Goal: Find specific page/section: Find specific page/section

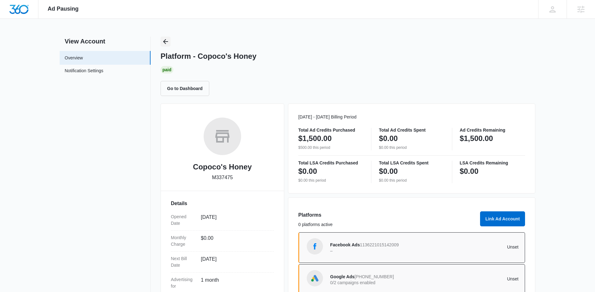
click at [170, 39] on button "Back" at bounding box center [166, 42] width 10 height 10
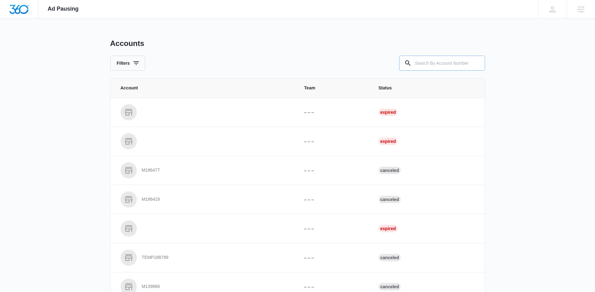
click at [427, 57] on input "text" at bounding box center [442, 63] width 86 height 15
paste input "M31118"
type input "M31118"
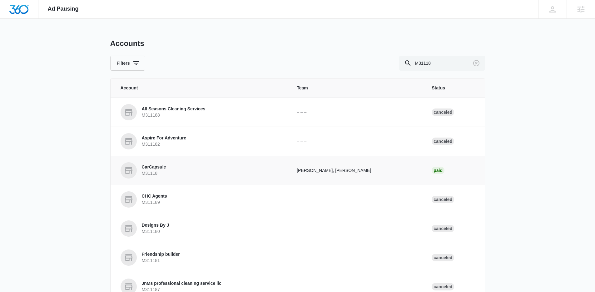
click at [166, 179] on td "CarCapsule M31118" at bounding box center [200, 170] width 179 height 29
click at [160, 169] on p "CarCapsule" at bounding box center [154, 167] width 24 height 6
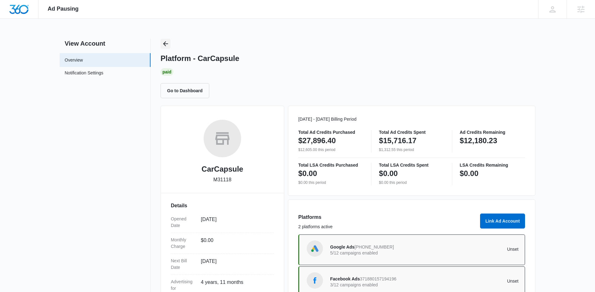
click at [166, 42] on icon "Back" at bounding box center [165, 43] width 7 height 7
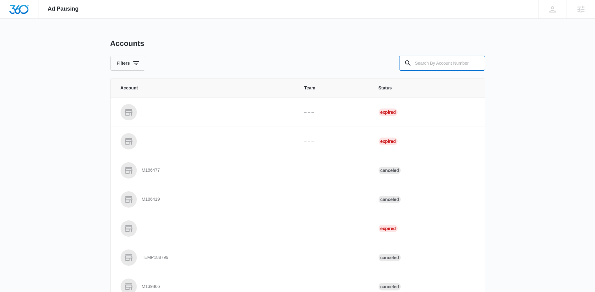
drag, startPoint x: 438, startPoint y: 63, endPoint x: 382, endPoint y: 62, distance: 55.9
click at [436, 63] on input "text" at bounding box center [442, 63] width 86 height 15
paste input "M52497"
type input "M52497"
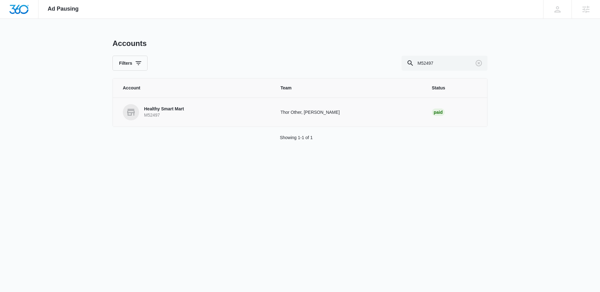
click at [179, 112] on p "Healthy Smart Mart" at bounding box center [164, 109] width 40 height 6
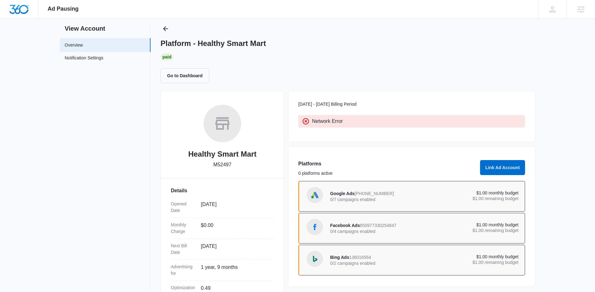
scroll to position [2, 0]
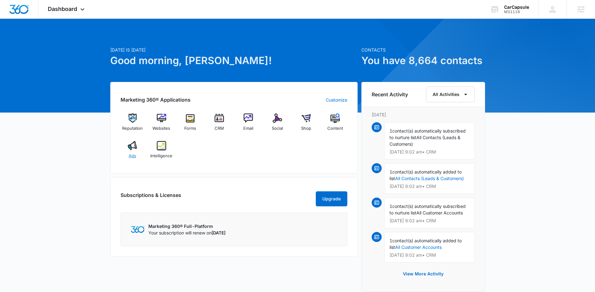
click at [136, 146] on img at bounding box center [132, 145] width 9 height 9
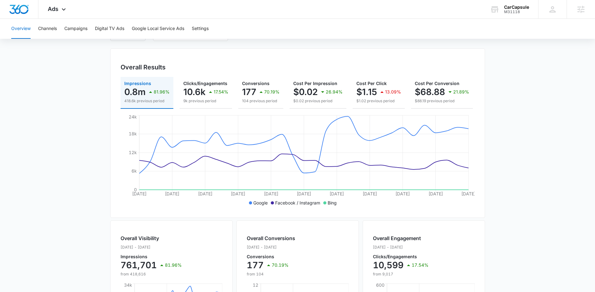
click at [96, 102] on main "Overview Filters 09/08/2025 10/08/2025 Overall Results Impressions 0.8m 81.96% …" at bounding box center [297, 235] width 595 height 449
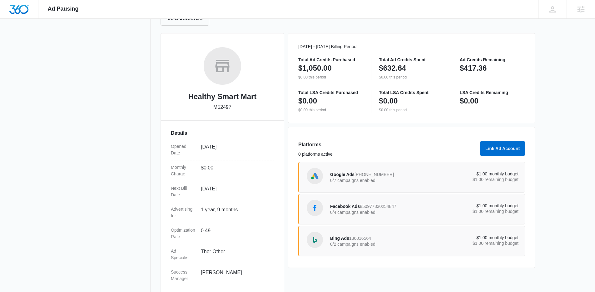
scroll to position [84, 0]
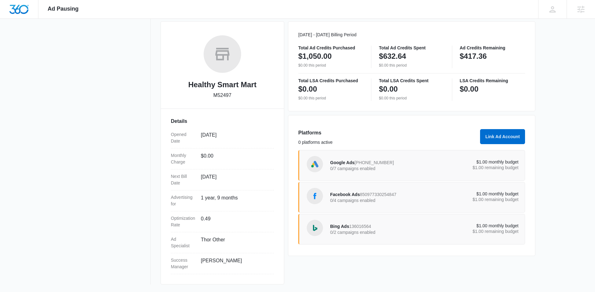
click at [409, 167] on p "0/7 campaigns enabled" at bounding box center [377, 168] width 94 height 4
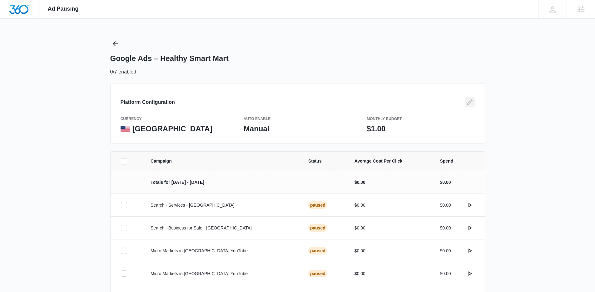
click at [465, 102] on button "Edit" at bounding box center [470, 102] width 10 height 10
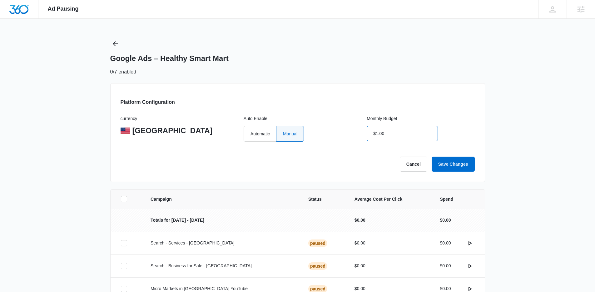
drag, startPoint x: 394, startPoint y: 136, endPoint x: 342, endPoint y: 136, distance: 51.9
click at [341, 135] on div "currency United States Auto Enable Automatic Manual Monthly Budget $1.00" at bounding box center [298, 132] width 354 height 33
drag, startPoint x: 391, startPoint y: 135, endPoint x: 385, endPoint y: 135, distance: 6.9
click at [385, 135] on input "$1.00" at bounding box center [402, 133] width 71 height 15
type input "$0.00"
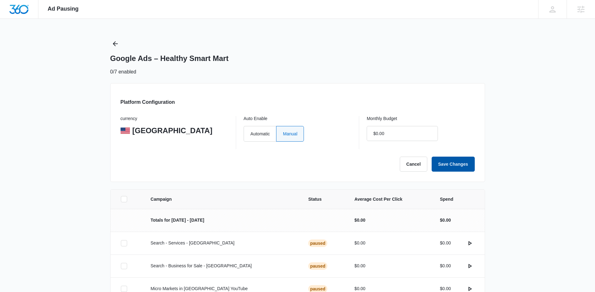
click at [457, 162] on button "Save Changes" at bounding box center [453, 164] width 43 height 15
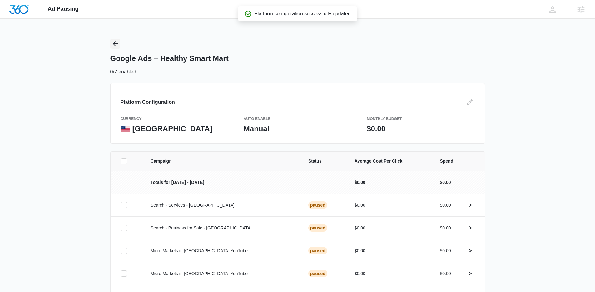
click at [119, 44] on button "Back" at bounding box center [115, 44] width 10 height 10
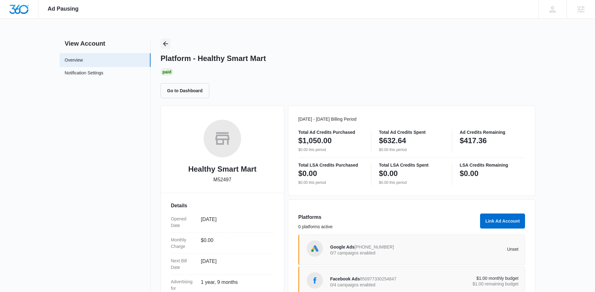
drag, startPoint x: 165, startPoint y: 44, endPoint x: 198, endPoint y: 47, distance: 32.9
click at [166, 44] on icon "Back" at bounding box center [165, 43] width 5 height 5
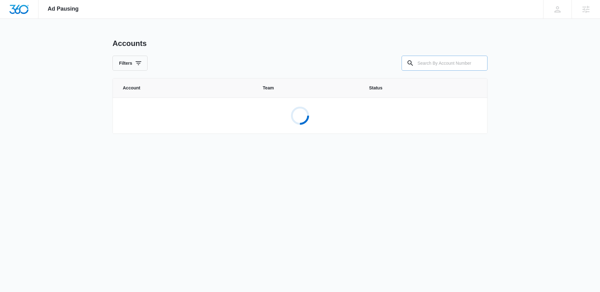
drag, startPoint x: 431, startPoint y: 64, endPoint x: 424, endPoint y: 64, distance: 6.6
click at [426, 64] on input "text" at bounding box center [444, 63] width 86 height 15
paste input "M326919"
type input "M326919"
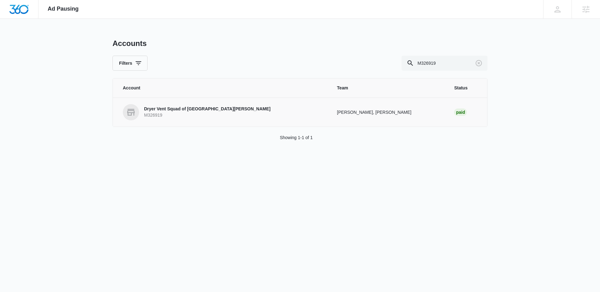
click at [179, 106] on p "Dryer Vent Squad of Fort Collins" at bounding box center [207, 109] width 127 height 6
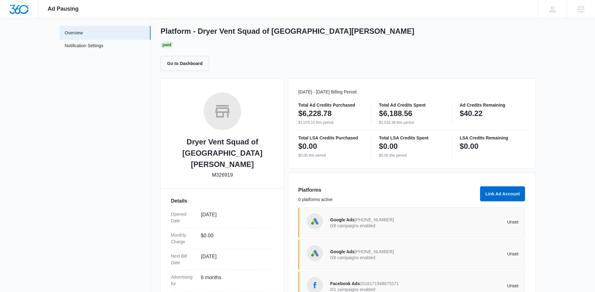
scroll to position [14, 0]
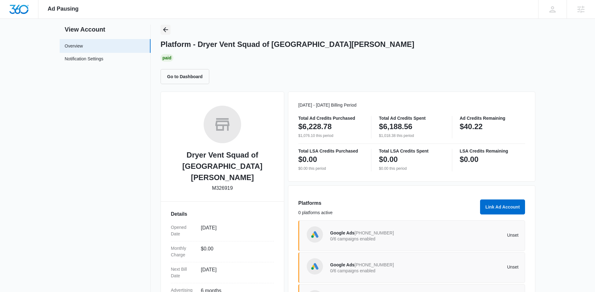
click at [166, 30] on icon "Back" at bounding box center [165, 29] width 7 height 7
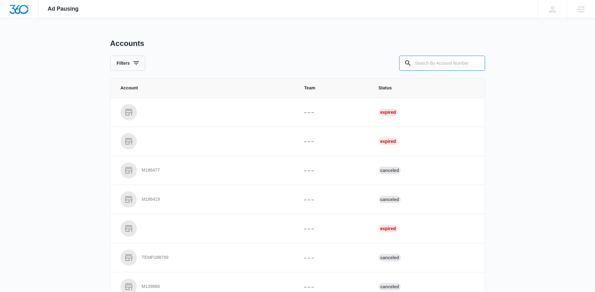
drag, startPoint x: 435, startPoint y: 60, endPoint x: 375, endPoint y: 61, distance: 60.3
click at [435, 60] on input "text" at bounding box center [442, 63] width 86 height 15
paste input "C1425"
type input "C1425"
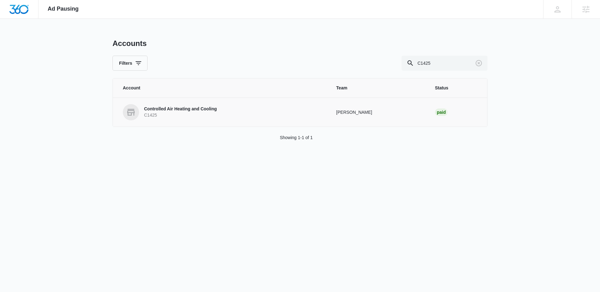
click at [155, 112] on p "Controlled Air Heating and Cooling" at bounding box center [180, 109] width 73 height 6
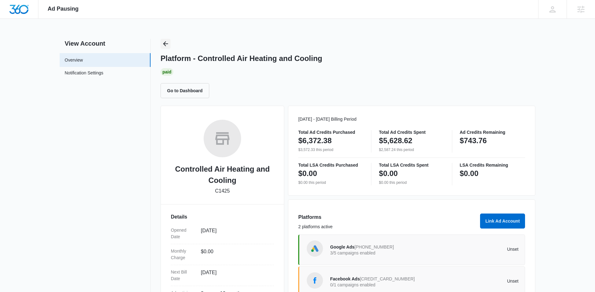
drag, startPoint x: 165, startPoint y: 37, endPoint x: 165, endPoint y: 41, distance: 4.1
click at [165, 37] on div "Ad Pausing Apps Reputation Websites Forms CRM Email Social Shop Content Ads Int…" at bounding box center [297, 146] width 595 height 292
click at [165, 41] on icon "Back" at bounding box center [165, 43] width 7 height 7
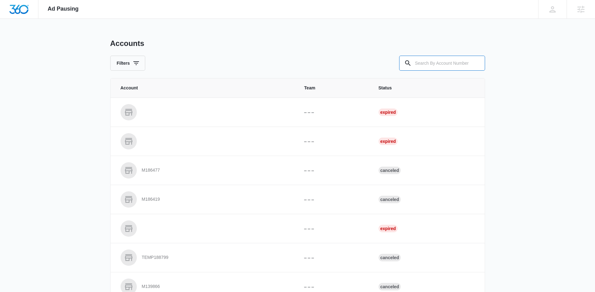
drag, startPoint x: 441, startPoint y: 60, endPoint x: 346, endPoint y: 61, distance: 94.7
click at [435, 61] on input "text" at bounding box center [442, 63] width 86 height 15
paste input "M329963"
type input "M329963"
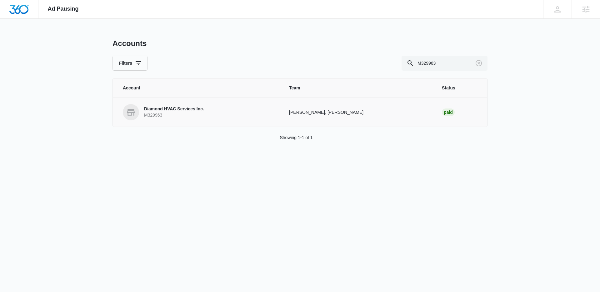
click at [177, 113] on p "M329963" at bounding box center [174, 115] width 60 height 6
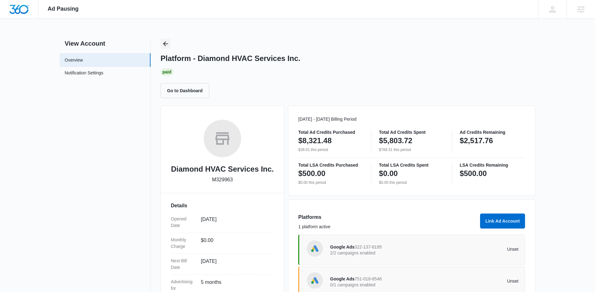
click at [167, 44] on icon "Back" at bounding box center [165, 43] width 5 height 5
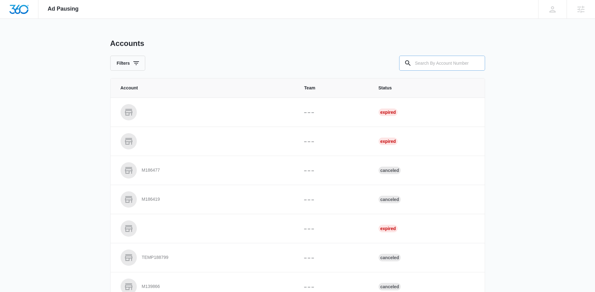
click at [432, 68] on input "text" at bounding box center [442, 63] width 86 height 15
paste input "M333328"
type input "M333328"
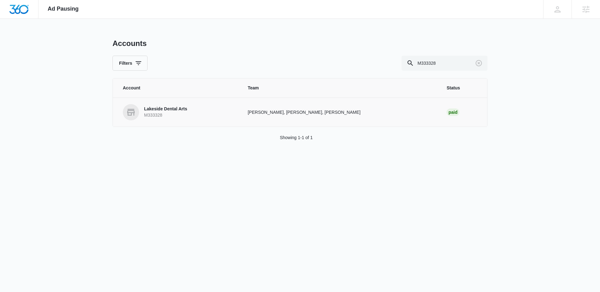
click at [149, 116] on p "M333328" at bounding box center [165, 115] width 43 height 6
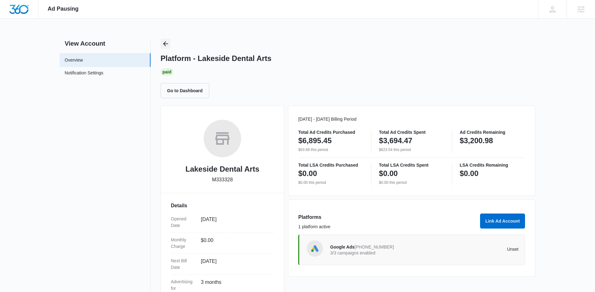
click at [170, 48] on button "Back" at bounding box center [166, 44] width 10 height 10
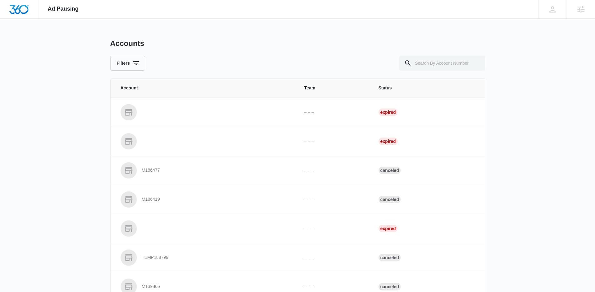
click at [169, 45] on div "Accounts" at bounding box center [297, 43] width 375 height 9
drag, startPoint x: 402, startPoint y: 65, endPoint x: 420, endPoint y: 68, distance: 18.4
click at [405, 67] on div at bounding box center [442, 63] width 86 height 15
paste input "M313810"
type input "M313810"
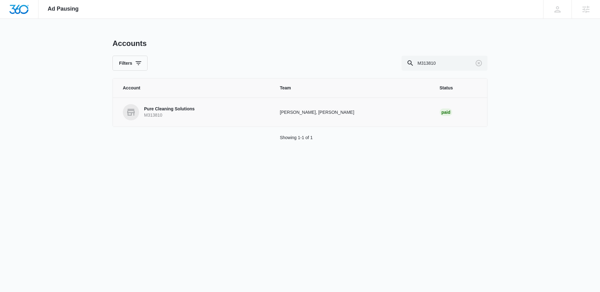
click at [151, 109] on p "Pure Cleaning Solutions" at bounding box center [169, 109] width 51 height 6
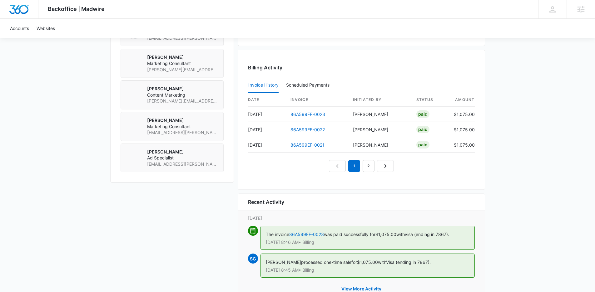
scroll to position [595, 0]
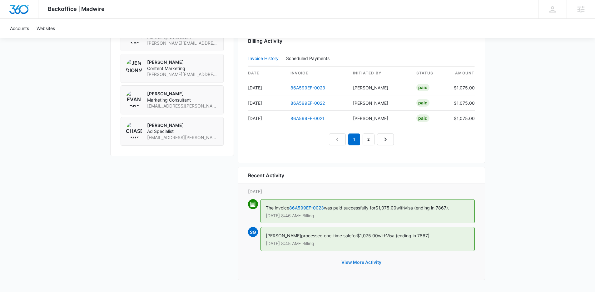
click at [365, 264] on button "View More Activity" at bounding box center [361, 262] width 52 height 15
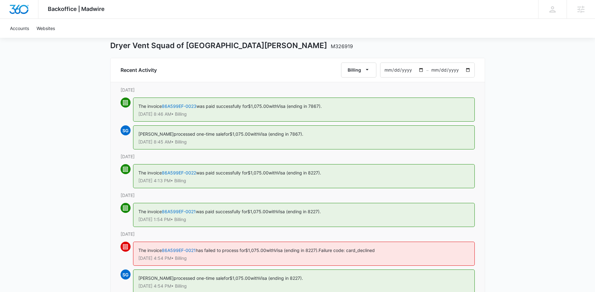
scroll to position [9, 0]
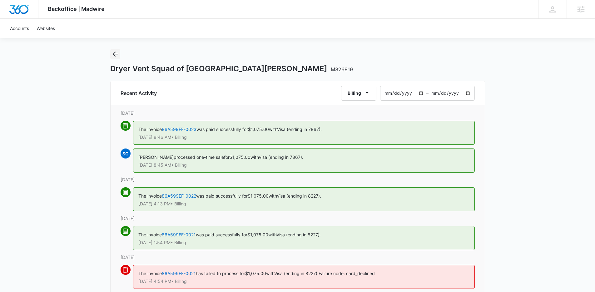
click at [116, 58] on button "Back" at bounding box center [115, 54] width 10 height 10
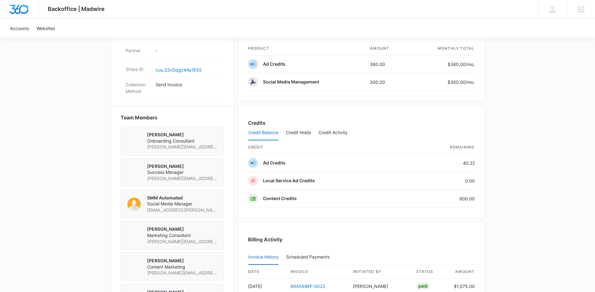
scroll to position [395, 0]
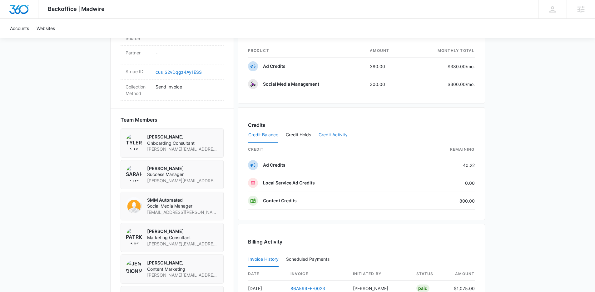
click at [336, 135] on button "Credit Activity" at bounding box center [333, 134] width 29 height 15
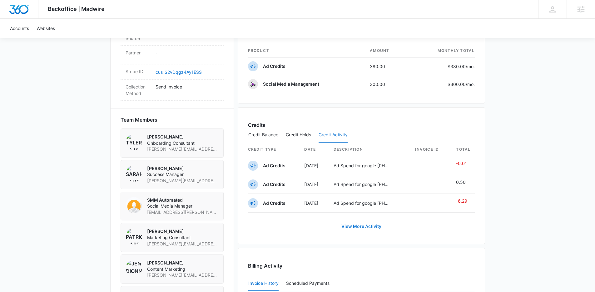
click at [363, 229] on link "View More Activity" at bounding box center [361, 226] width 52 height 15
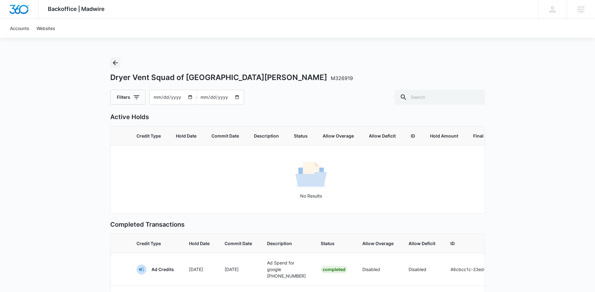
click at [115, 63] on icon "Back" at bounding box center [115, 62] width 7 height 7
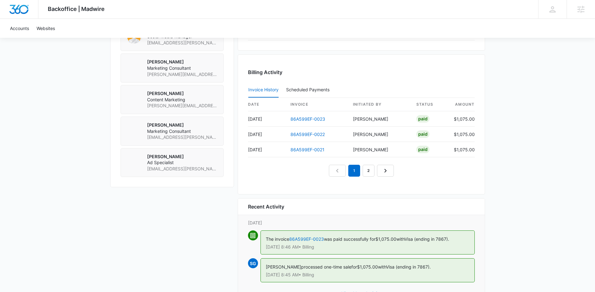
scroll to position [595, 0]
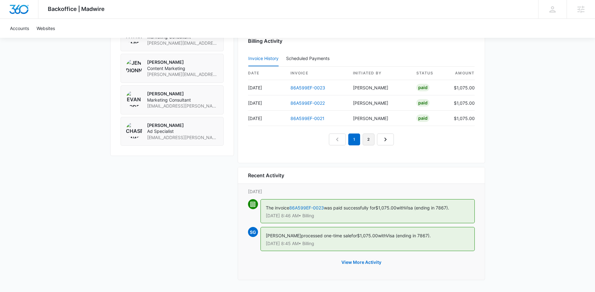
click at [370, 143] on link "2" at bounding box center [369, 139] width 12 height 12
click at [349, 140] on link "1" at bounding box center [347, 139] width 12 height 12
click at [368, 139] on nav "1 2 3" at bounding box center [361, 139] width 79 height 12
click at [362, 140] on link "2" at bounding box center [361, 139] width 12 height 12
click at [308, 102] on link "86A599EF-0019" at bounding box center [308, 102] width 34 height 5
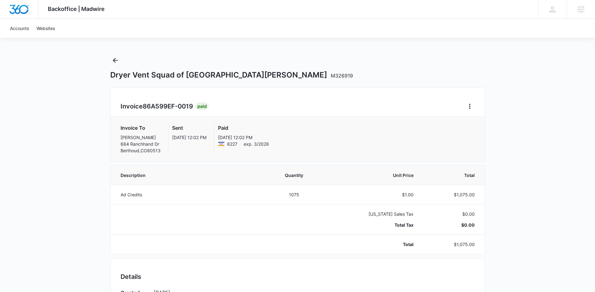
scroll to position [4, 0]
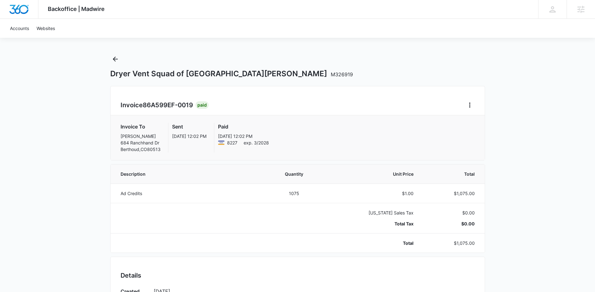
click at [123, 57] on div "Dryer Vent Squad of Fort Collins M326919" at bounding box center [297, 66] width 375 height 24
click at [111, 58] on button "Back" at bounding box center [115, 59] width 10 height 10
